Goal: Navigation & Orientation: Find specific page/section

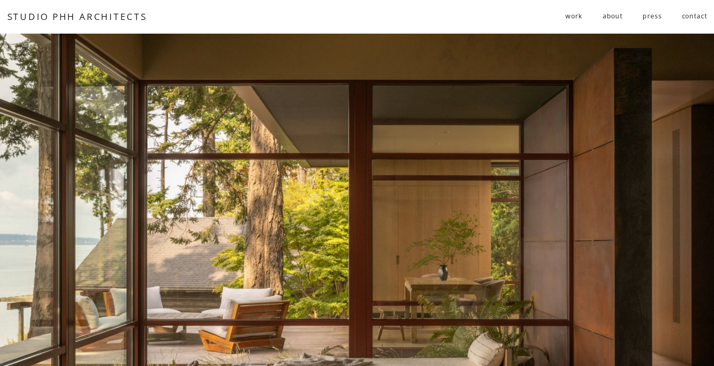
click at [573, 14] on span "work" at bounding box center [573, 16] width 17 height 16
click at [0, 0] on span "residential" at bounding box center [0, 0] width 0 height 0
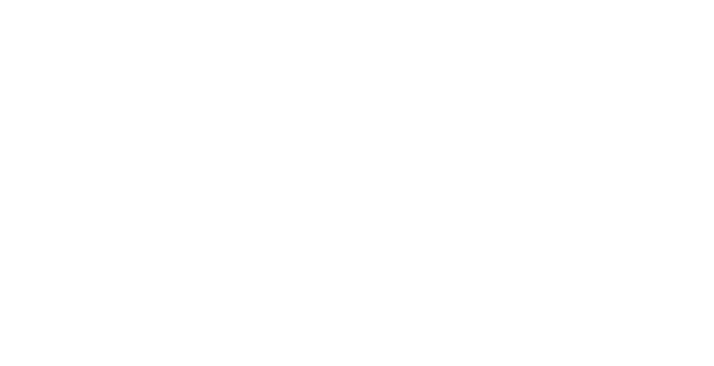
scroll to position [1051, 0]
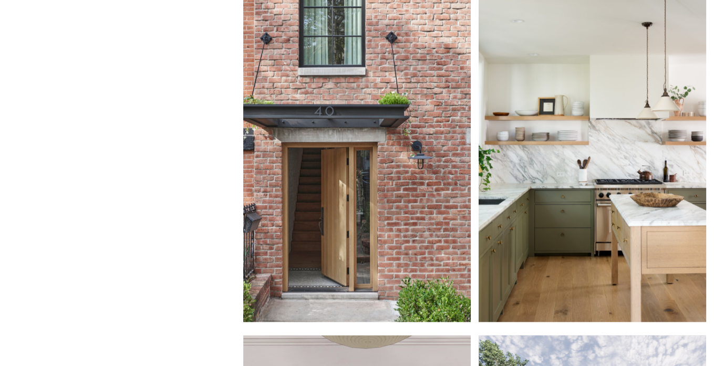
click at [578, 213] on div at bounding box center [592, 159] width 227 height 325
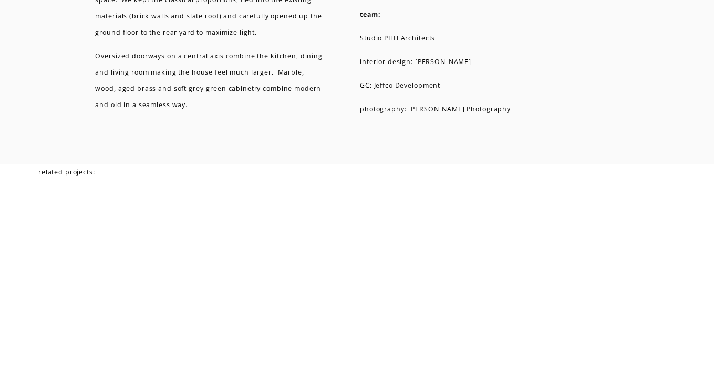
scroll to position [2942, 0]
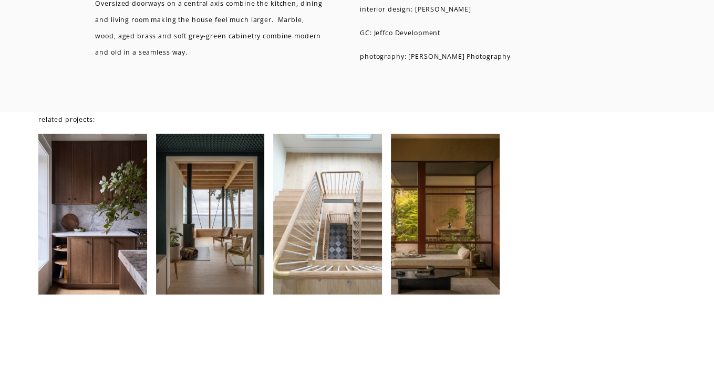
click at [337, 249] on div at bounding box center [327, 214] width 109 height 161
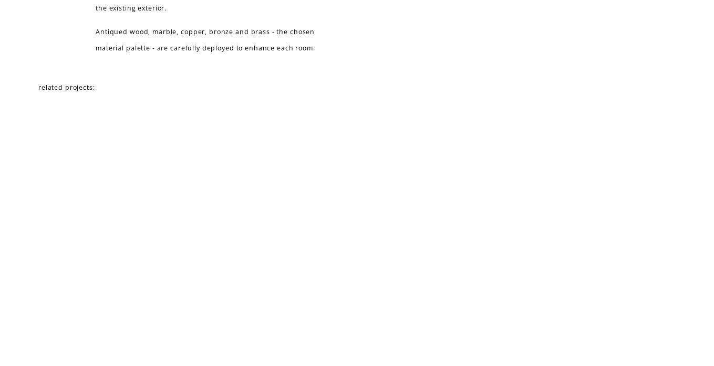
scroll to position [2259, 0]
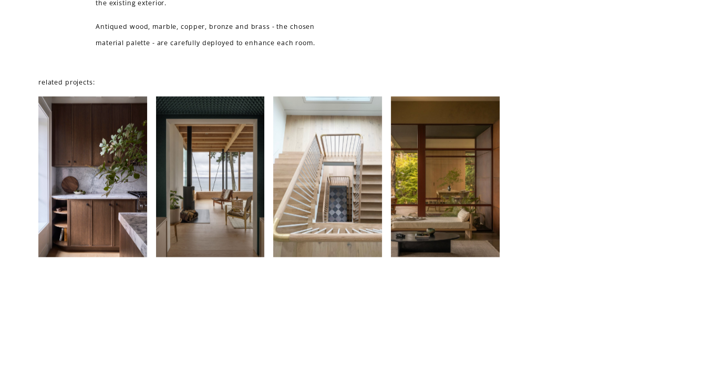
click at [197, 216] on div at bounding box center [210, 177] width 109 height 161
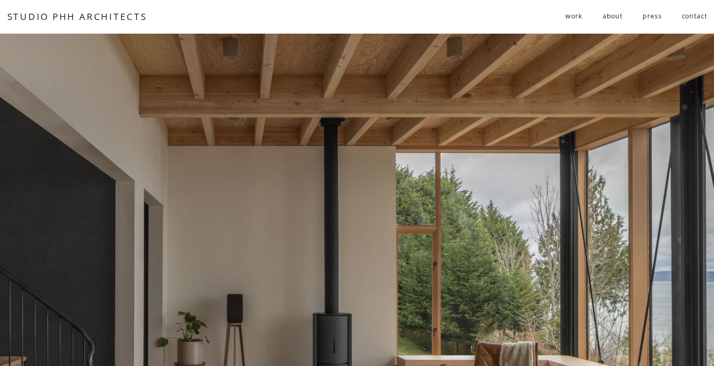
drag, startPoint x: 310, startPoint y: 198, endPoint x: 277, endPoint y: 176, distance: 39.8
click at [277, 176] on div at bounding box center [357, 295] width 714 height 522
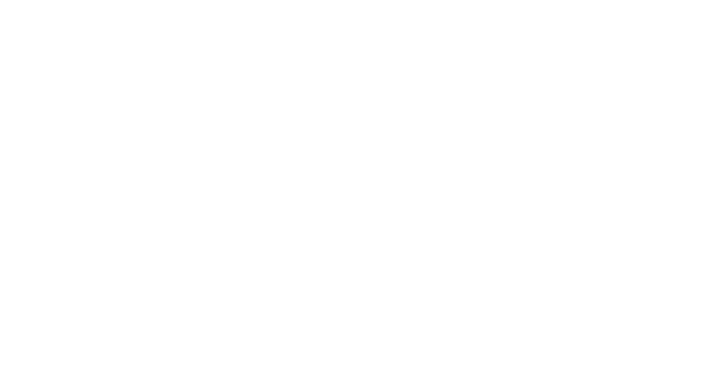
scroll to position [3204, 0]
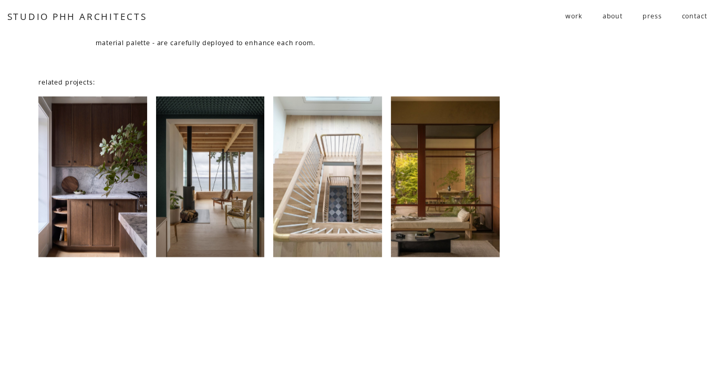
click at [0, 0] on span "residential" at bounding box center [0, 0] width 0 height 0
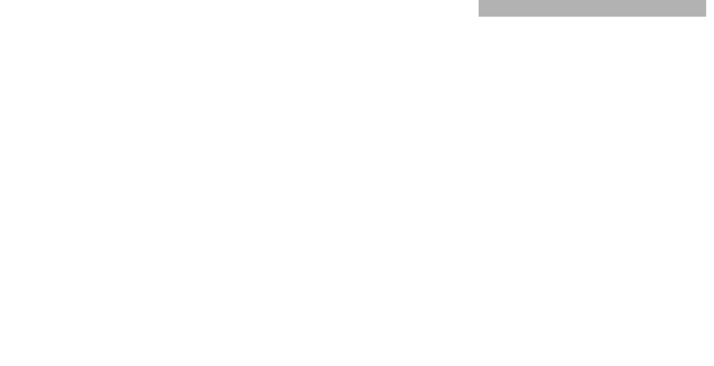
scroll to position [3047, 0]
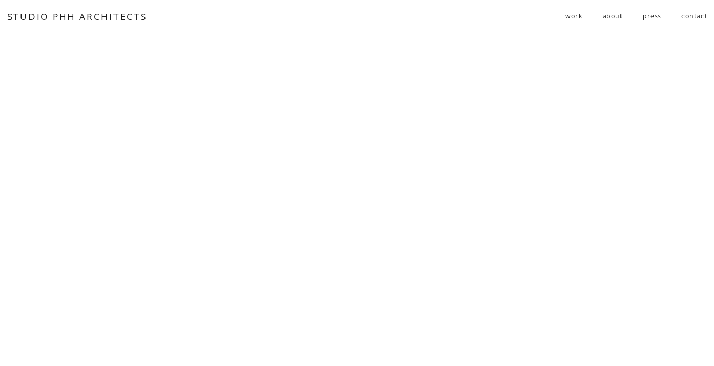
scroll to position [2259, 0]
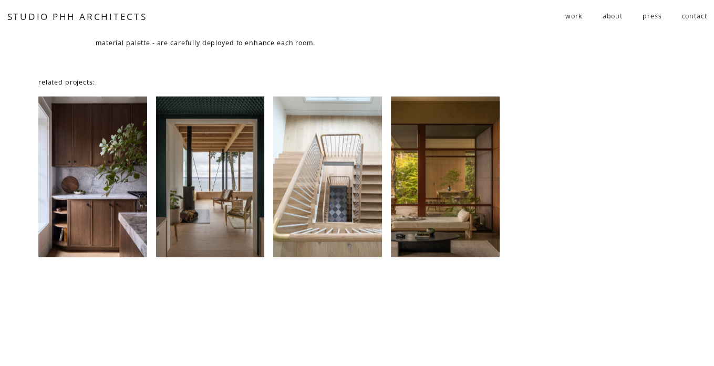
click at [457, 215] on div at bounding box center [445, 177] width 109 height 161
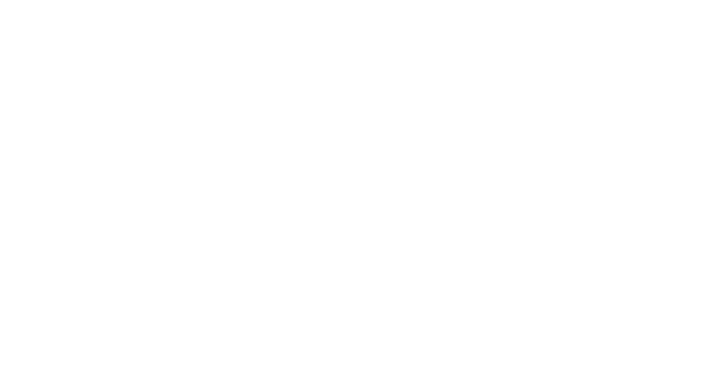
scroll to position [5726, 0]
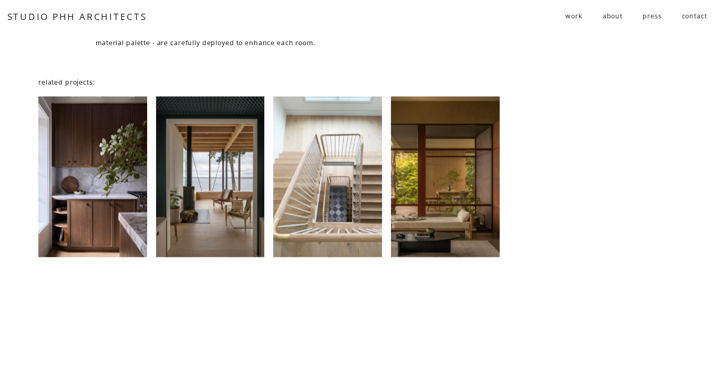
click at [616, 15] on link "about" at bounding box center [613, 16] width 20 height 17
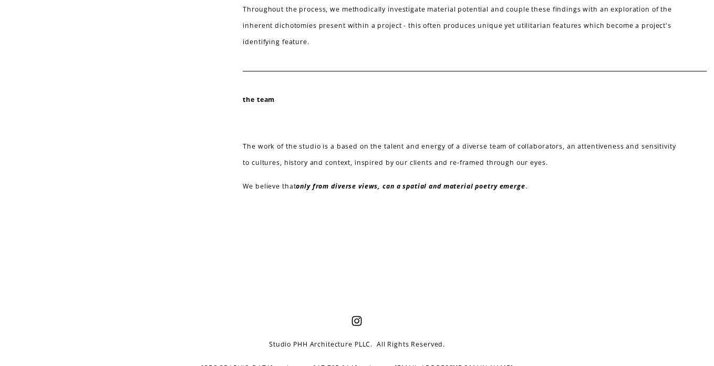
scroll to position [491, 0]
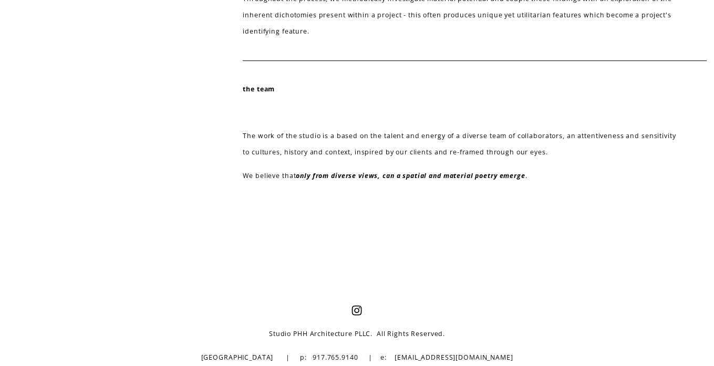
click at [359, 308] on use "Instagram" at bounding box center [357, 311] width 10 height 10
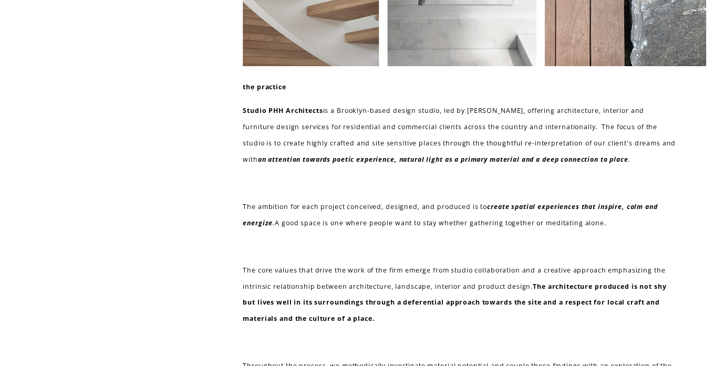
scroll to position [0, 0]
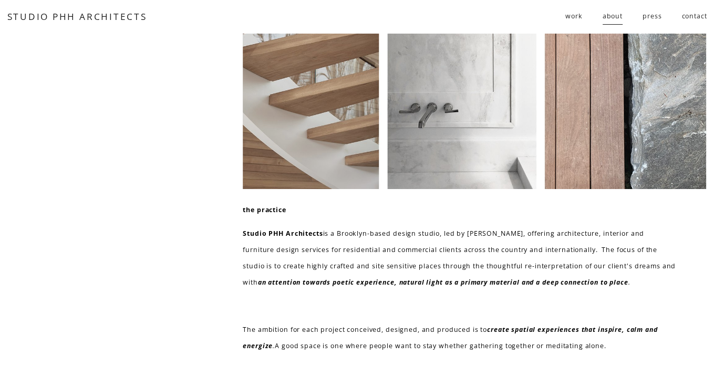
click at [0, 0] on span "residential" at bounding box center [0, 0] width 0 height 0
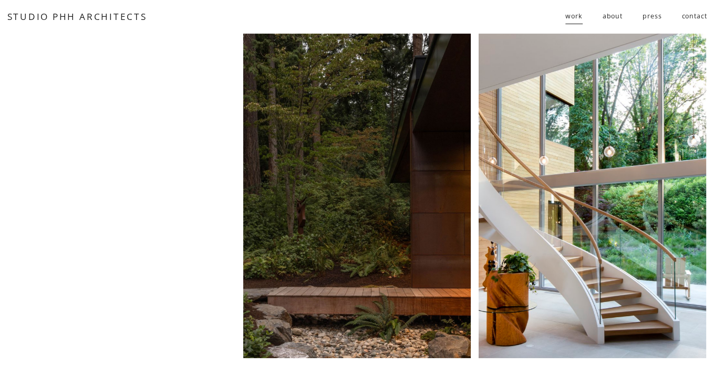
click at [74, 11] on link "STUDIO PHH ARCHITECTS" at bounding box center [77, 17] width 140 height 12
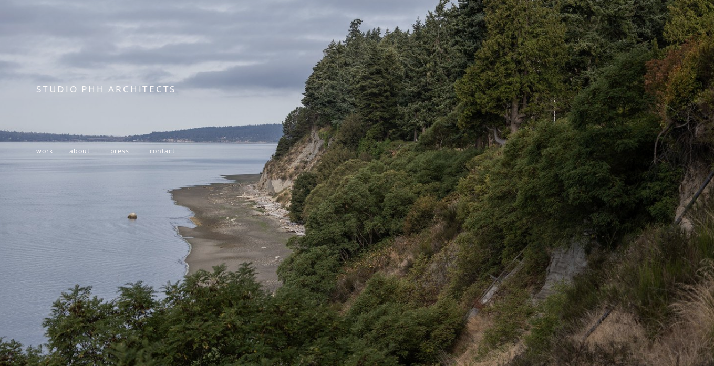
scroll to position [137, 0]
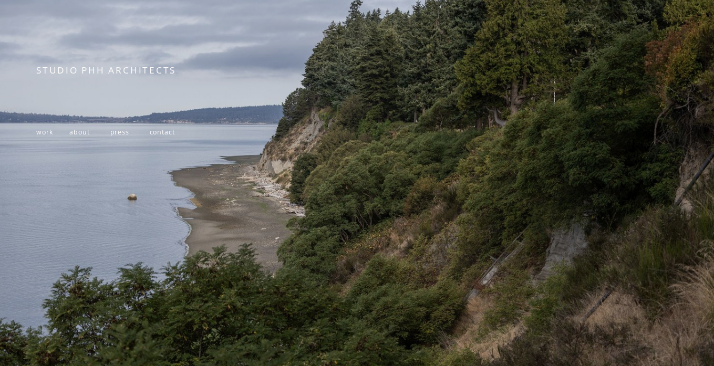
click at [46, 128] on span "work" at bounding box center [44, 132] width 17 height 9
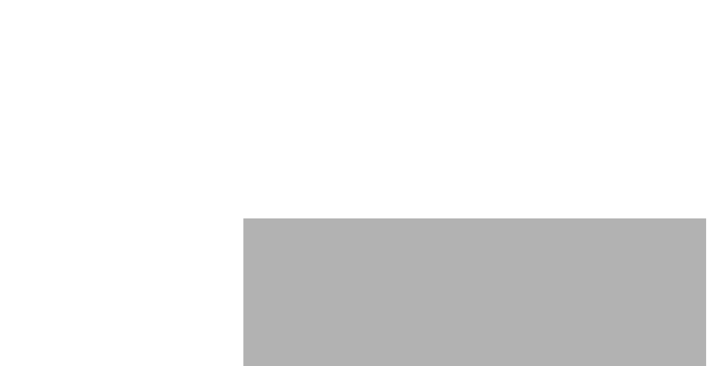
scroll to position [5253, 0]
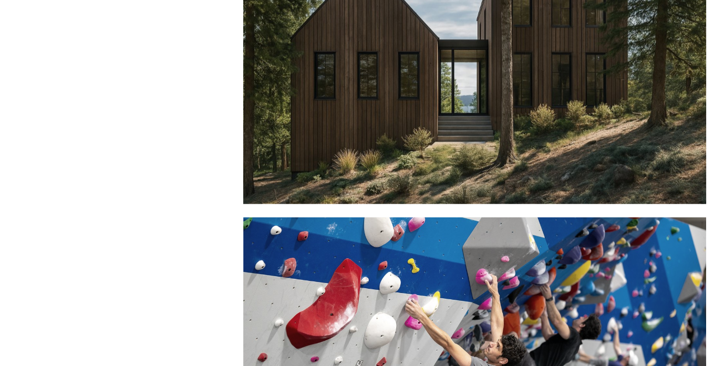
click at [475, 87] on div at bounding box center [474, 41] width 463 height 325
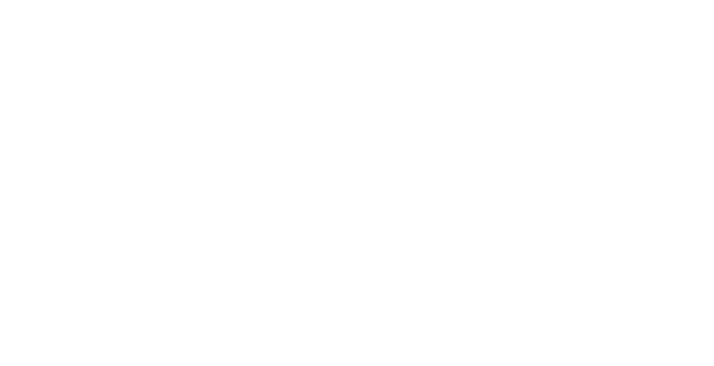
scroll to position [2732, 0]
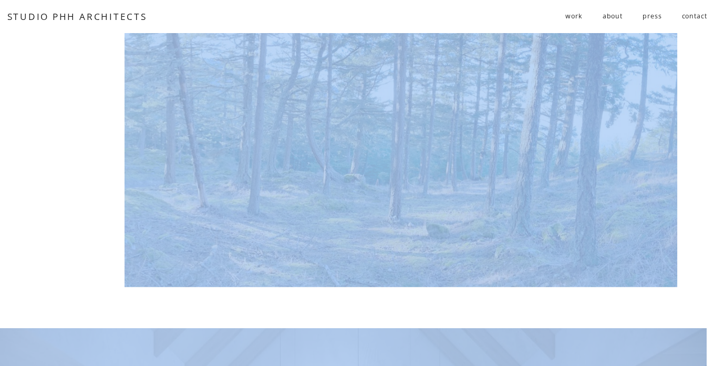
drag, startPoint x: 503, startPoint y: 92, endPoint x: 946, endPoint y: -10, distance: 455.0
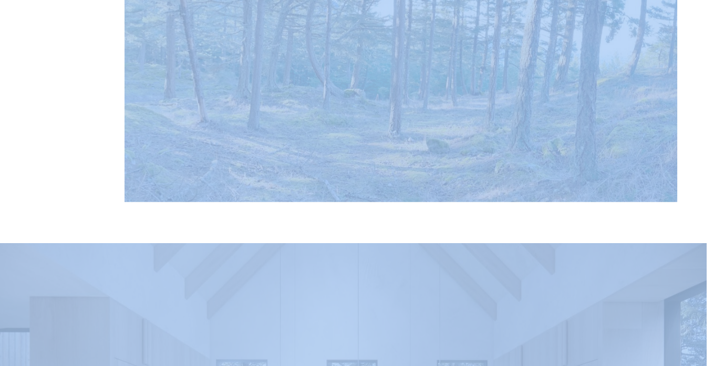
scroll to position [2612, 0]
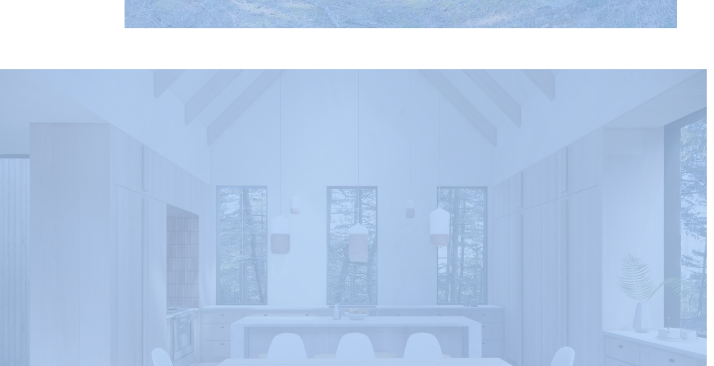
click at [541, 155] on div at bounding box center [353, 273] width 707 height 409
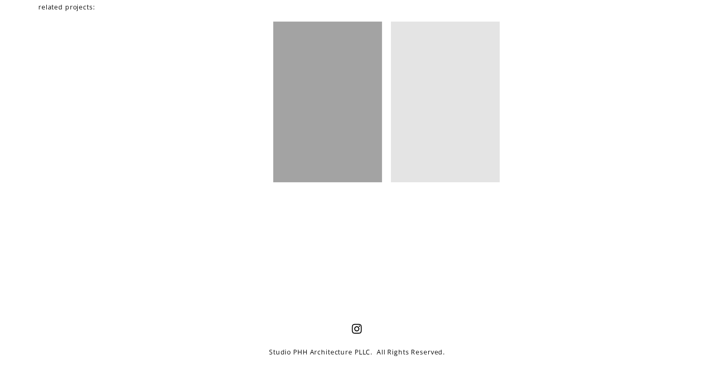
scroll to position [3825, 0]
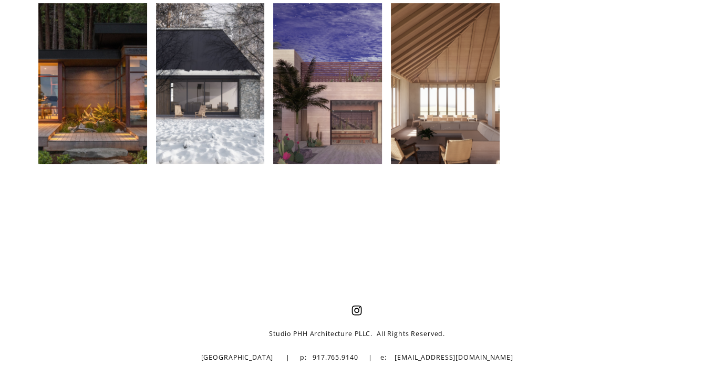
click at [443, 100] on div at bounding box center [445, 83] width 109 height 161
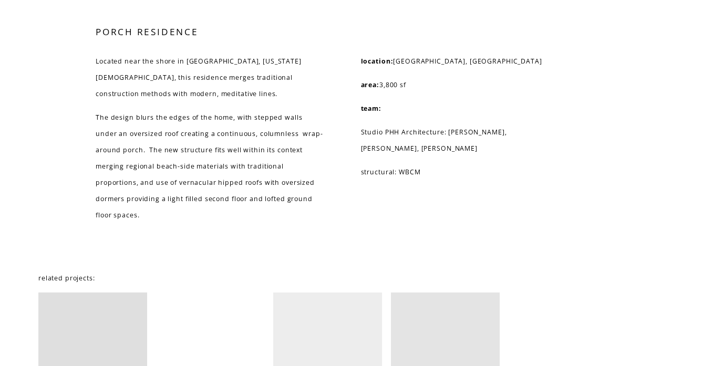
scroll to position [2679, 0]
